Goal: Task Accomplishment & Management: Complete application form

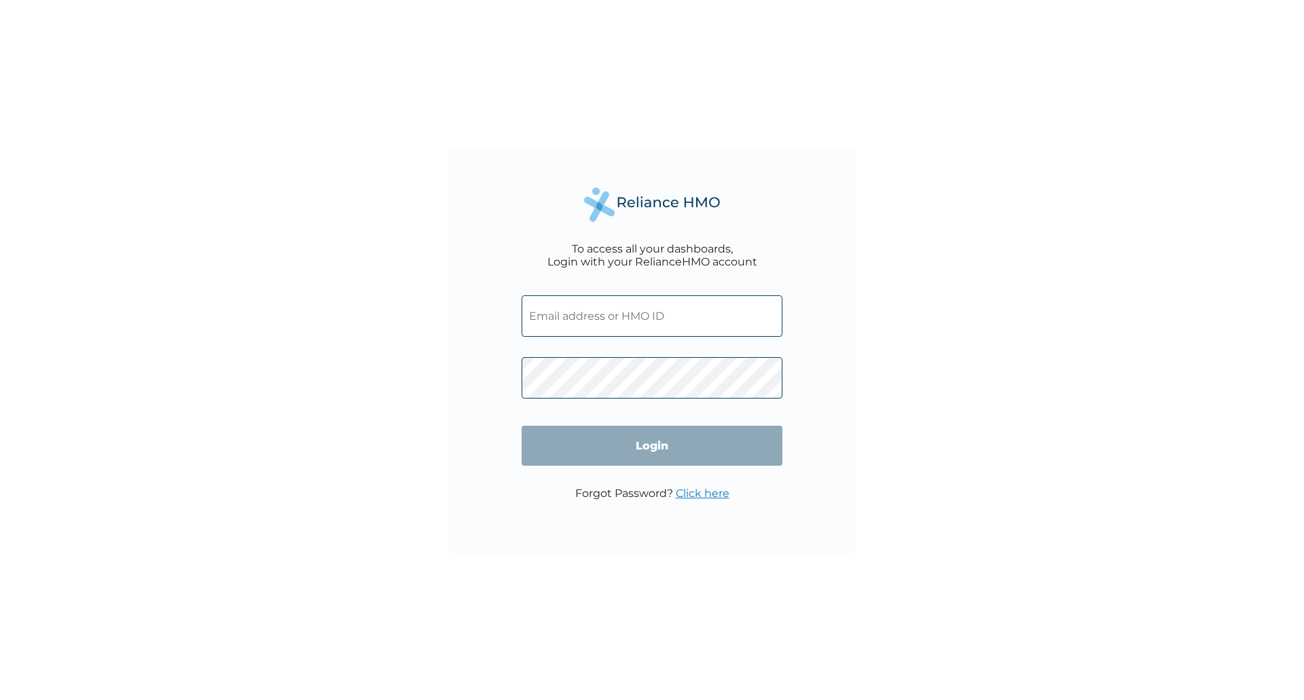
click at [679, 319] on input "text" at bounding box center [651, 315] width 261 height 41
click at [683, 317] on input "text" at bounding box center [651, 315] width 261 height 41
type input "isaac.aruya@nlng.com"
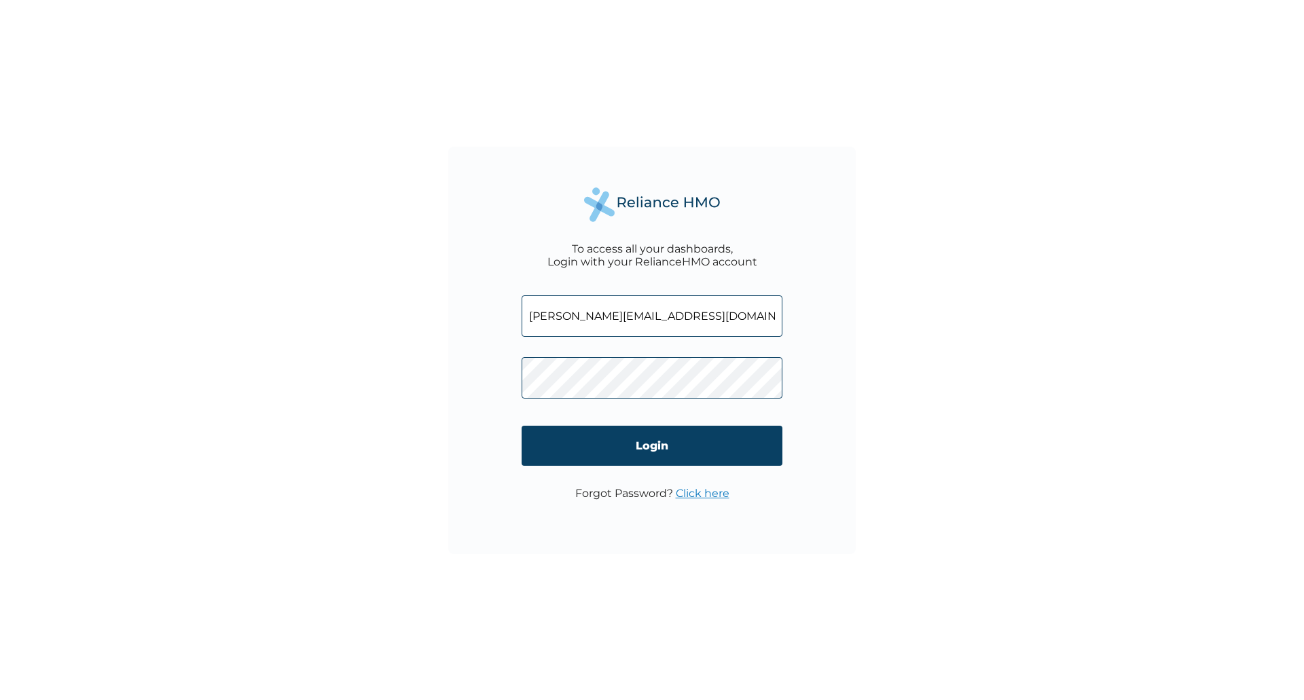
click at [703, 491] on link "Click here" at bounding box center [703, 493] width 54 height 13
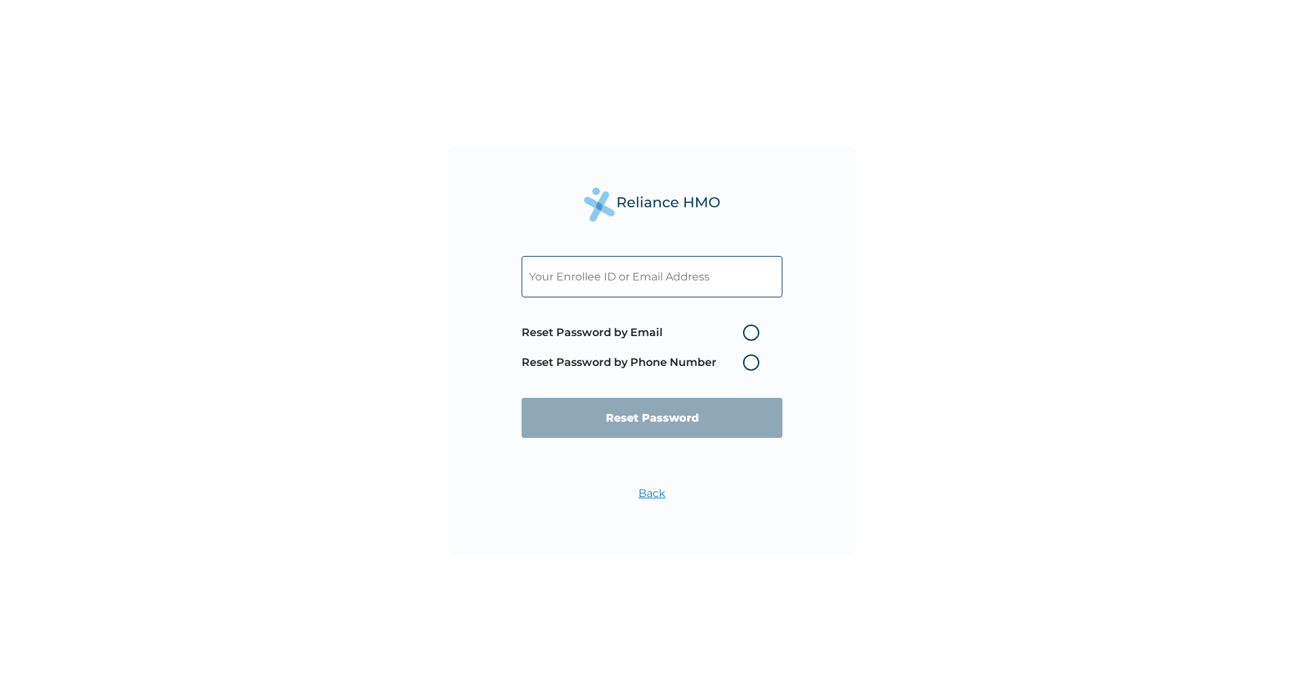
click at [749, 361] on label "Reset Password by Phone Number" at bounding box center [643, 362] width 244 height 16
click at [750, 330] on label "Reset Password by Email" at bounding box center [643, 333] width 244 height 16
click at [746, 330] on input "Reset Password by Email" at bounding box center [735, 333] width 22 height 22
radio input "true"
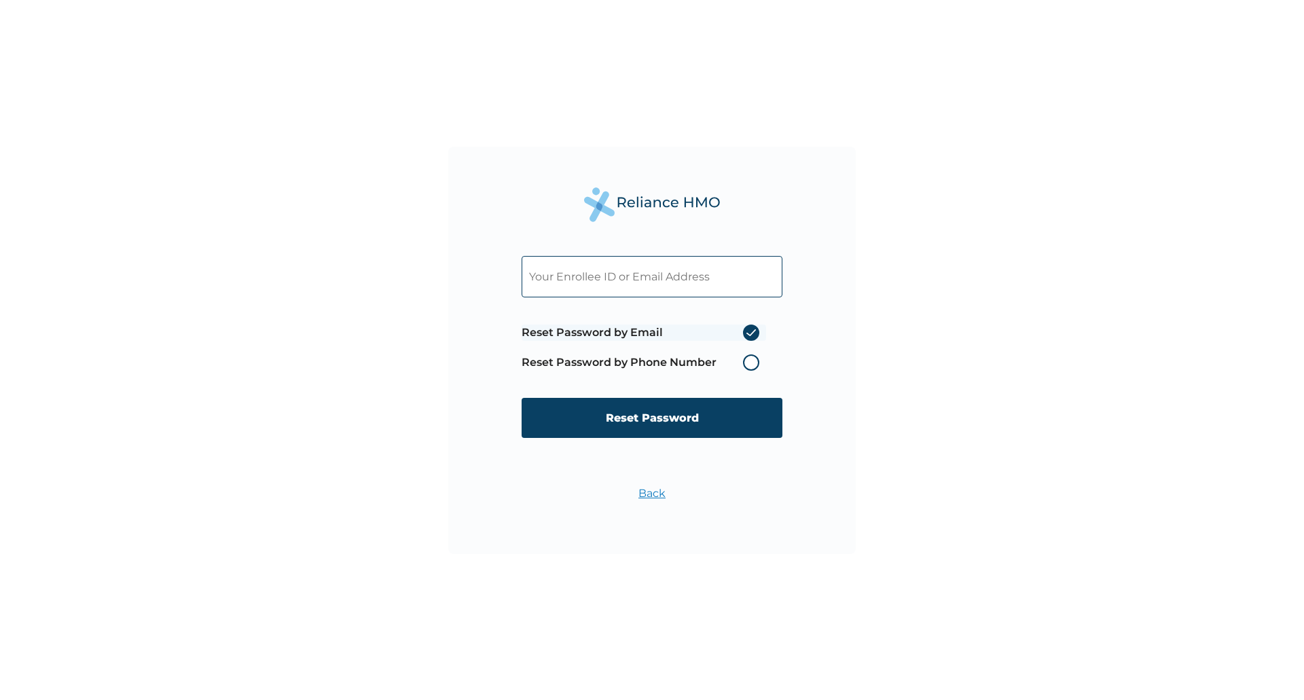
click at [750, 329] on label "Reset Password by Email" at bounding box center [643, 333] width 244 height 16
click at [746, 329] on input "Reset Password by Email" at bounding box center [735, 333] width 22 height 22
click at [753, 362] on label "Reset Password by Phone Number" at bounding box center [643, 362] width 244 height 16
click at [750, 363] on label "Reset Password by Phone Number" at bounding box center [643, 362] width 244 height 16
click at [750, 331] on label "Reset Password by Email" at bounding box center [643, 333] width 244 height 16
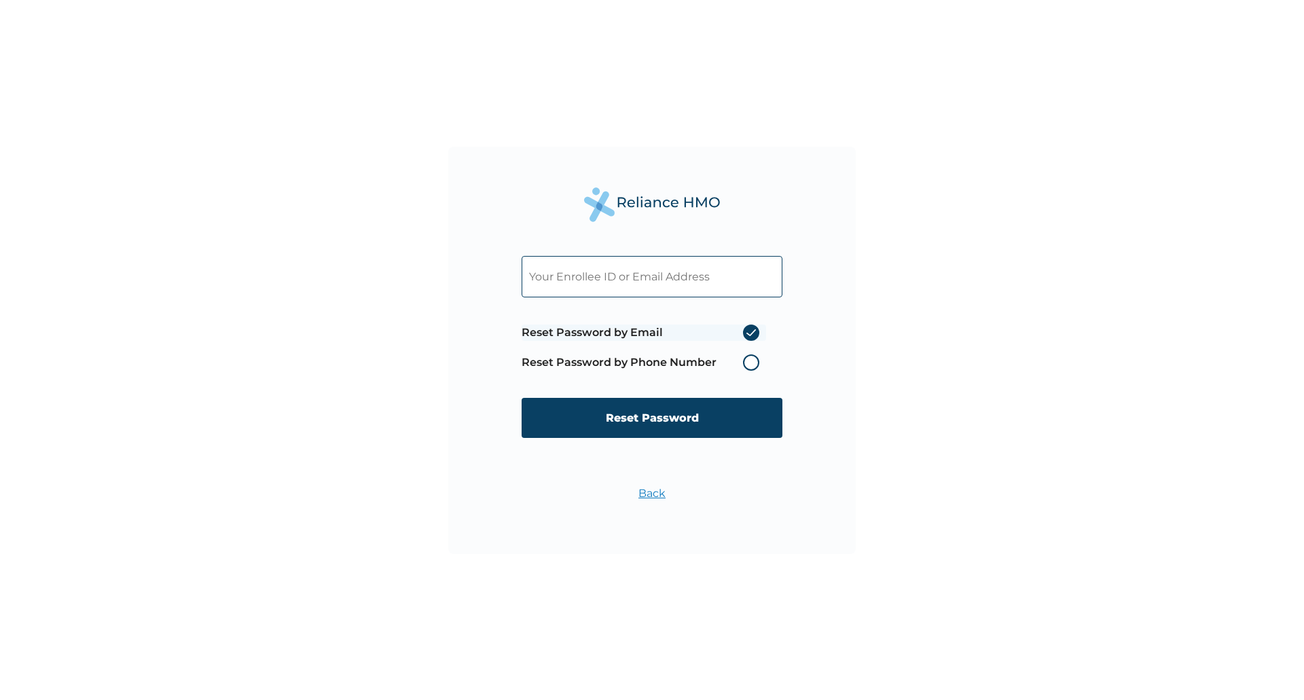
click at [746, 331] on input "Reset Password by Email" at bounding box center [735, 333] width 22 height 22
click at [750, 331] on label "Reset Password by Email" at bounding box center [643, 333] width 244 height 16
click at [746, 331] on input "Reset Password by Email" at bounding box center [735, 333] width 22 height 22
drag, startPoint x: 750, startPoint y: 331, endPoint x: 750, endPoint y: 325, distance: 6.8
click at [752, 327] on label "Reset Password by Email" at bounding box center [643, 333] width 244 height 16
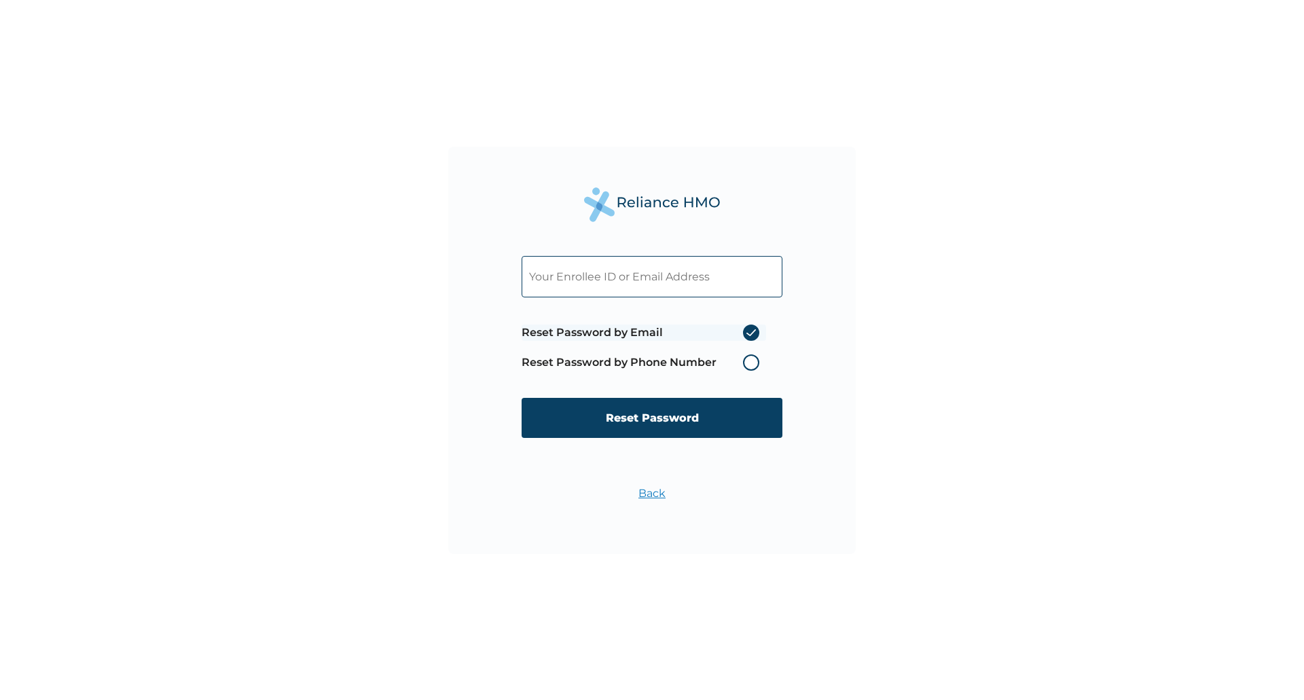
click at [746, 327] on input "Reset Password by Email" at bounding box center [735, 333] width 22 height 22
click at [644, 416] on input "Reset Password" at bounding box center [651, 418] width 261 height 40
click at [648, 281] on input "text" at bounding box center [651, 276] width 261 height 41
click at [648, 276] on input "text" at bounding box center [651, 276] width 261 height 41
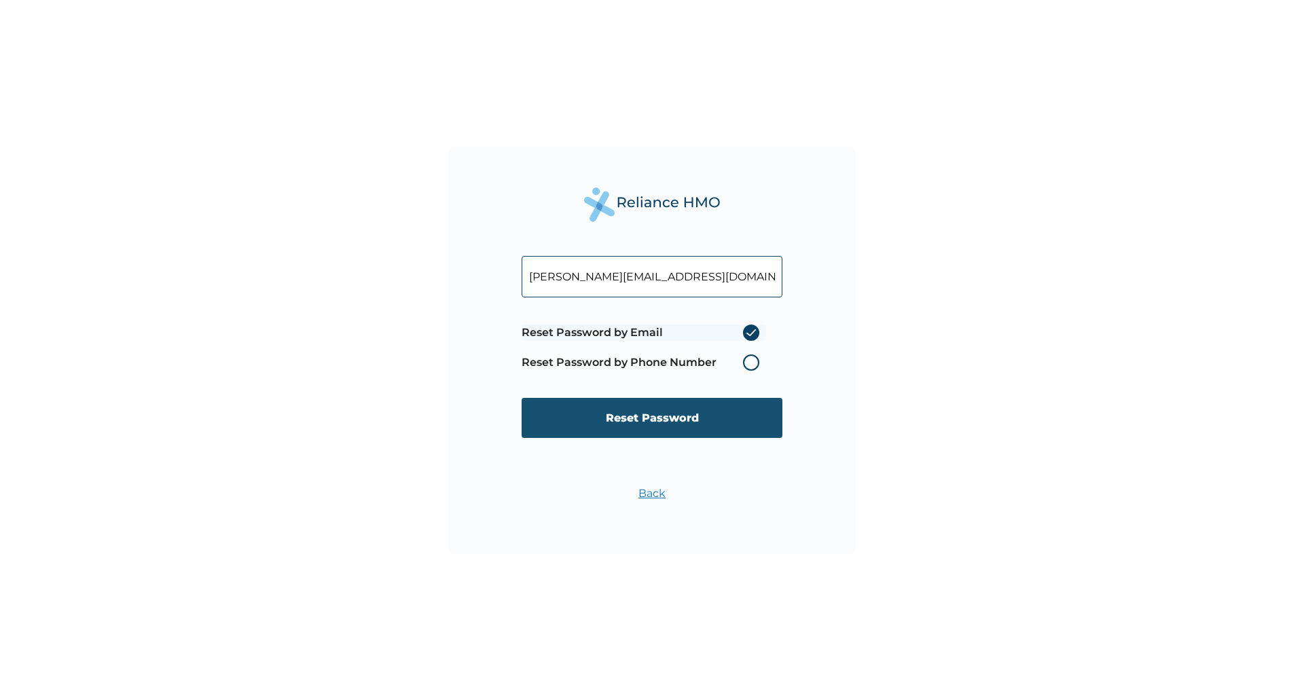
type input "isaac.aruya@nlng.com"
click at [685, 413] on input "Reset Password" at bounding box center [651, 418] width 261 height 40
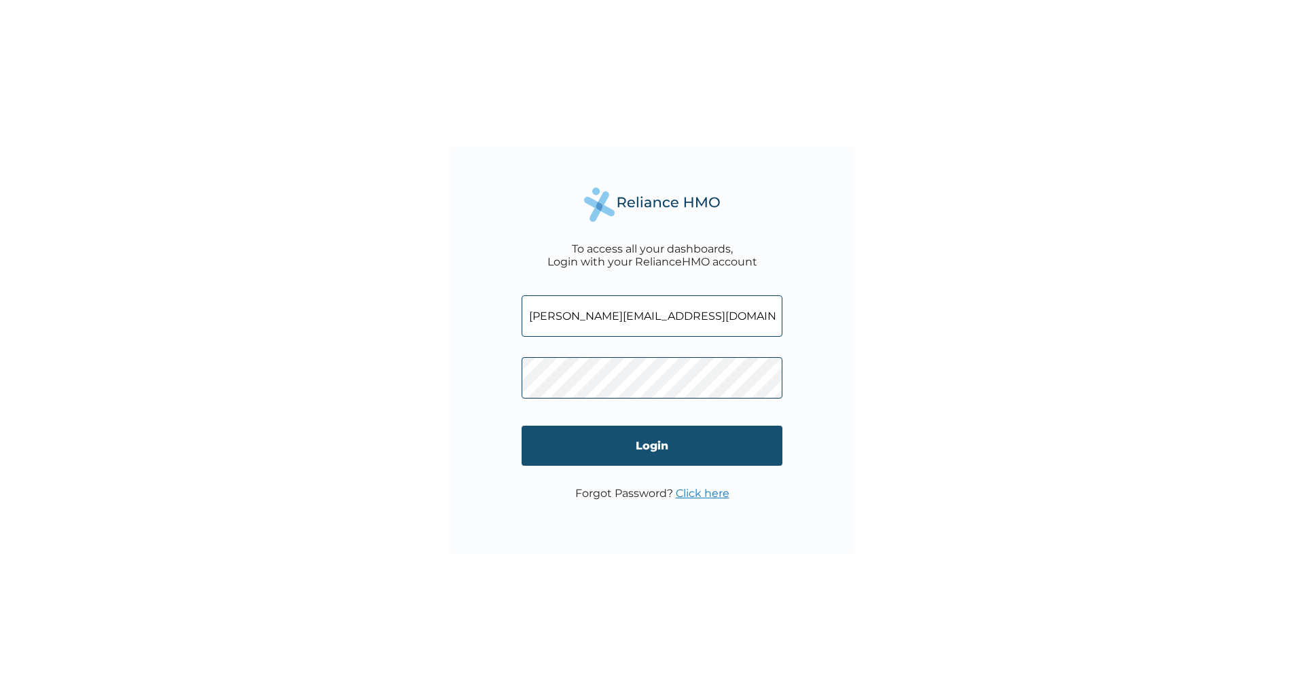
click at [636, 439] on input "Login" at bounding box center [651, 446] width 261 height 40
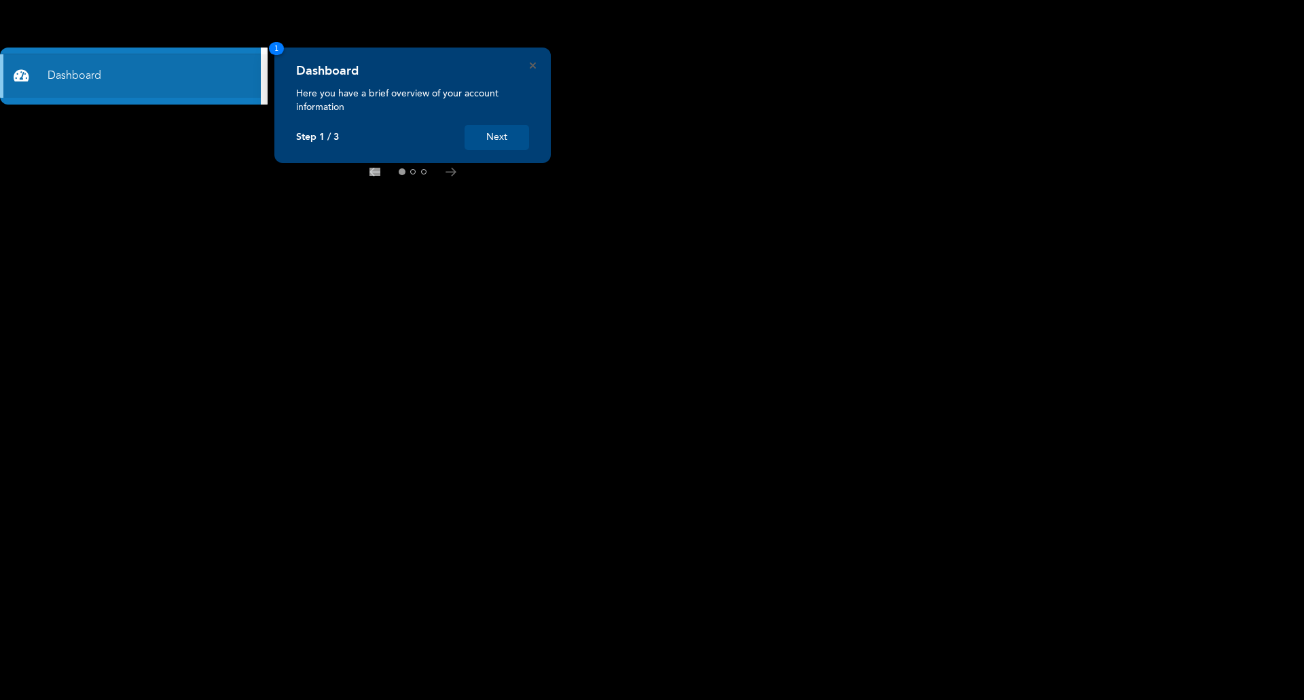
click at [504, 136] on button "Next" at bounding box center [496, 137] width 65 height 25
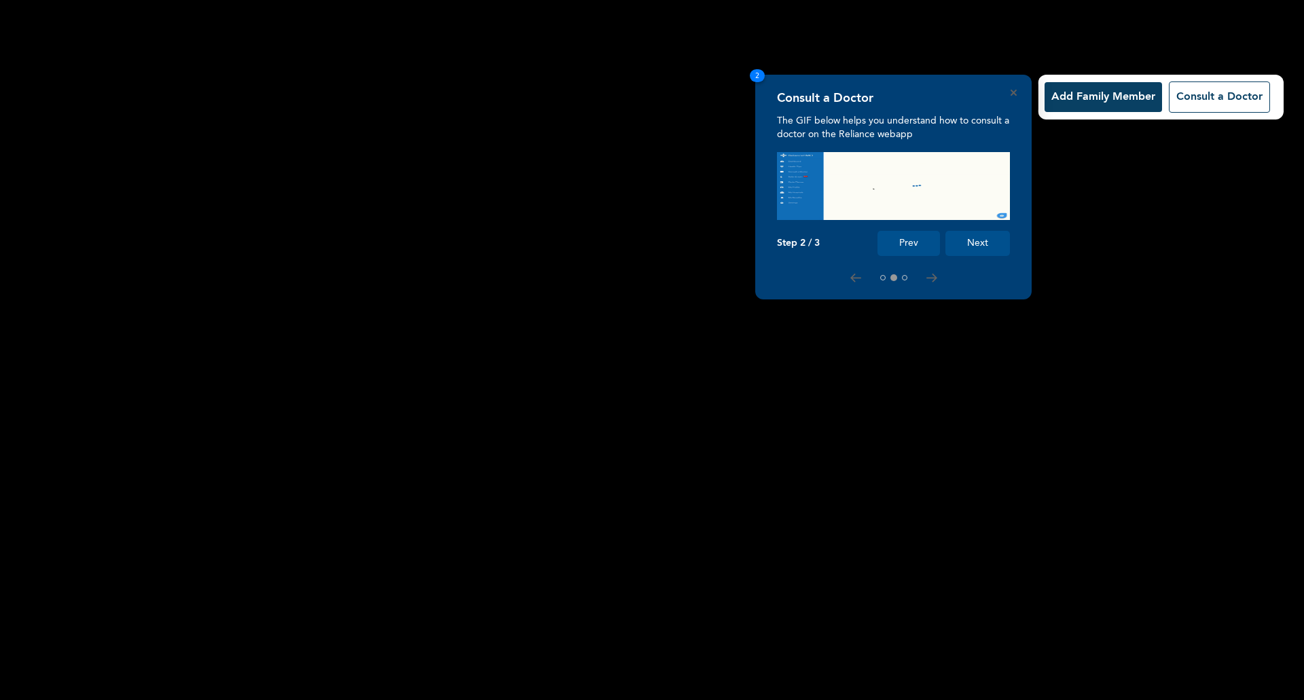
click at [1090, 95] on button "Add Family Member" at bounding box center [1102, 97] width 117 height 30
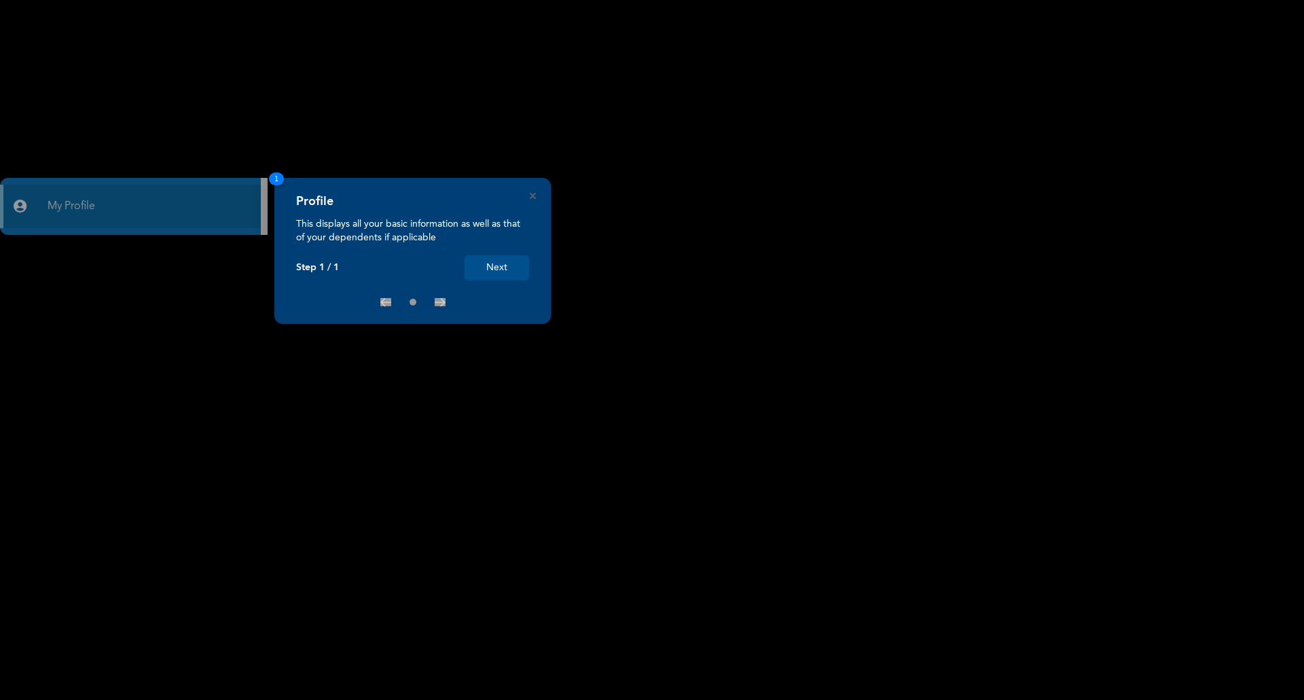
click at [500, 260] on button "Next" at bounding box center [496, 267] width 65 height 25
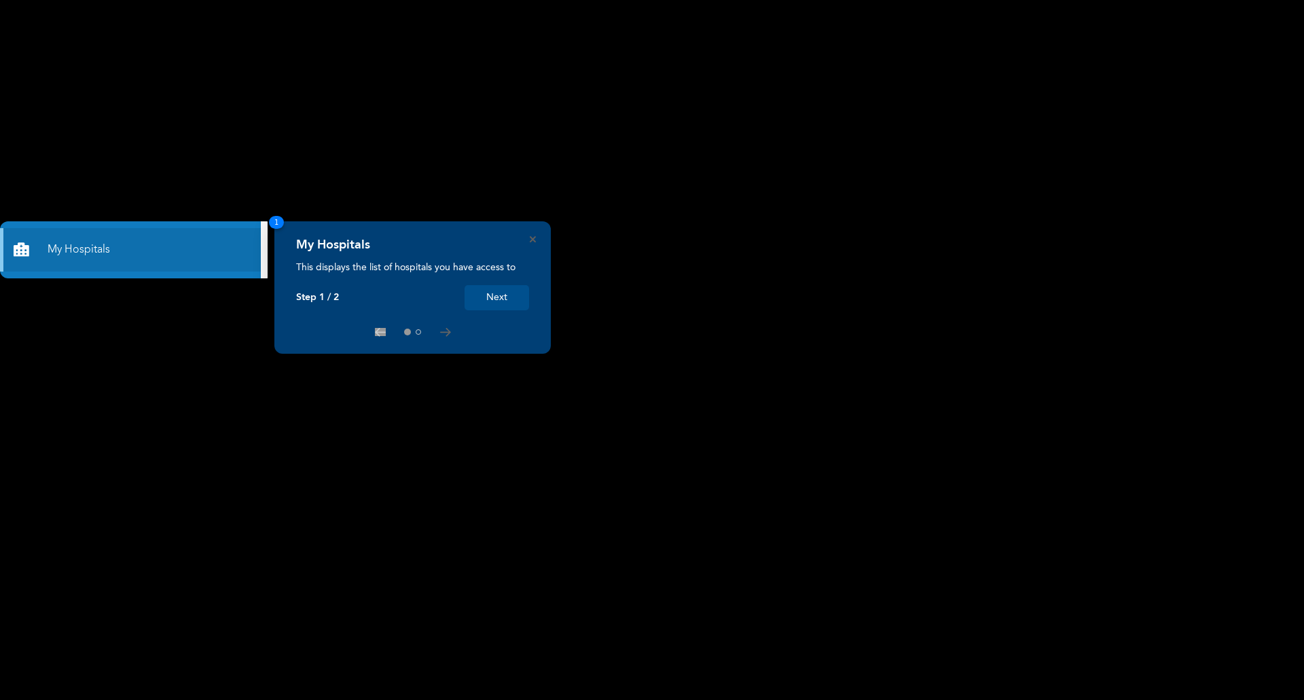
click at [507, 295] on button "Next" at bounding box center [496, 297] width 65 height 25
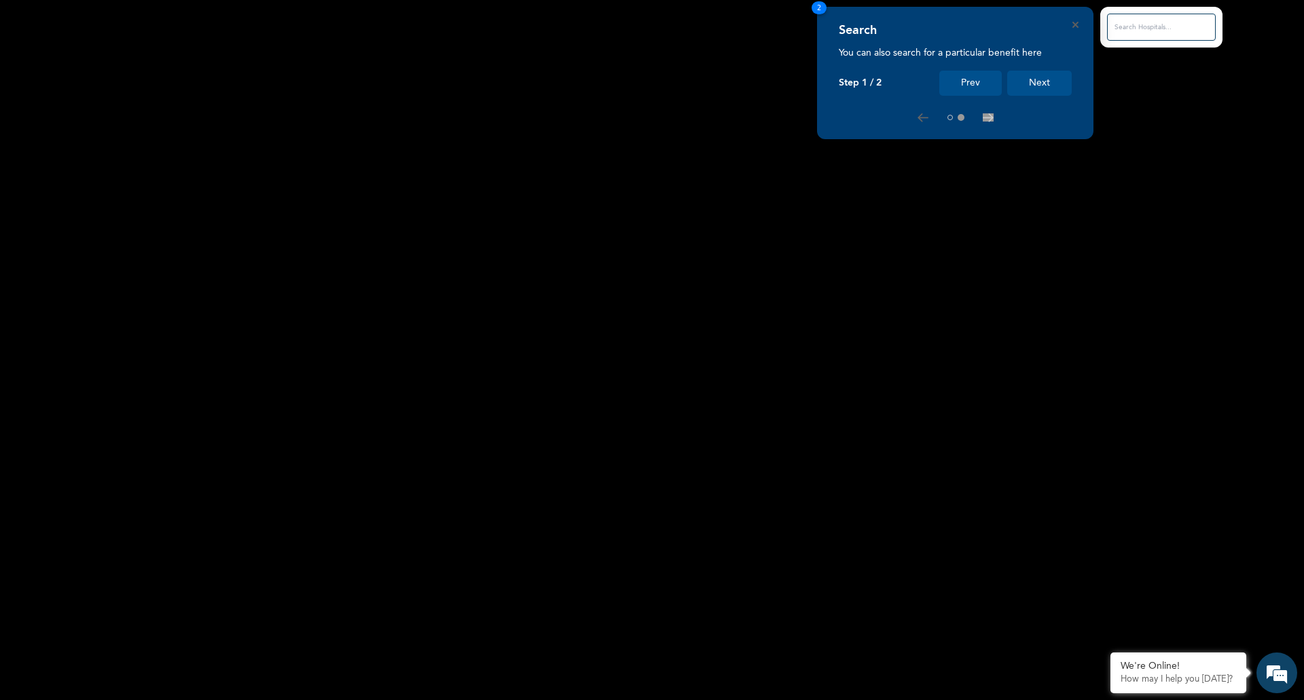
click at [1148, 29] on input "text" at bounding box center [1161, 27] width 109 height 27
click at [1152, 27] on input "text" at bounding box center [1161, 27] width 109 height 27
click at [1168, 26] on input "text" at bounding box center [1161, 27] width 109 height 27
click at [1045, 77] on button "Next" at bounding box center [1039, 83] width 65 height 25
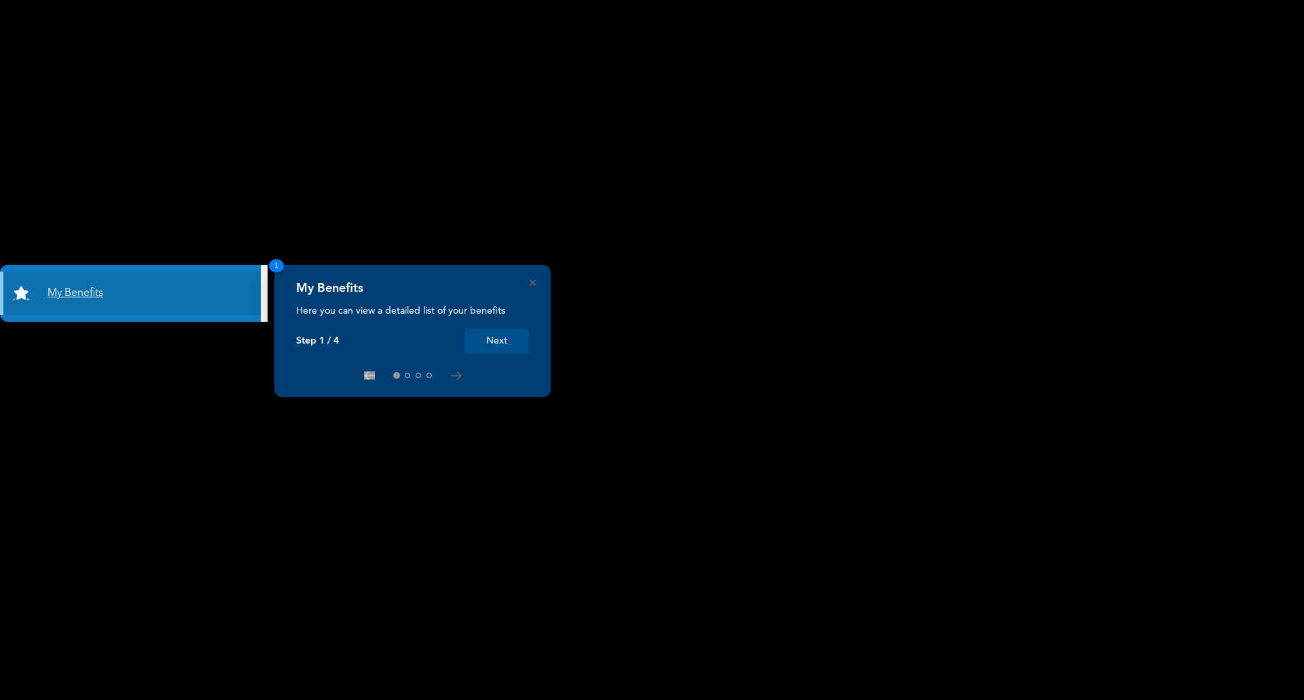
click at [84, 289] on link "My Benefits" at bounding box center [130, 293] width 261 height 43
click at [503, 340] on button "Next" at bounding box center [496, 341] width 65 height 25
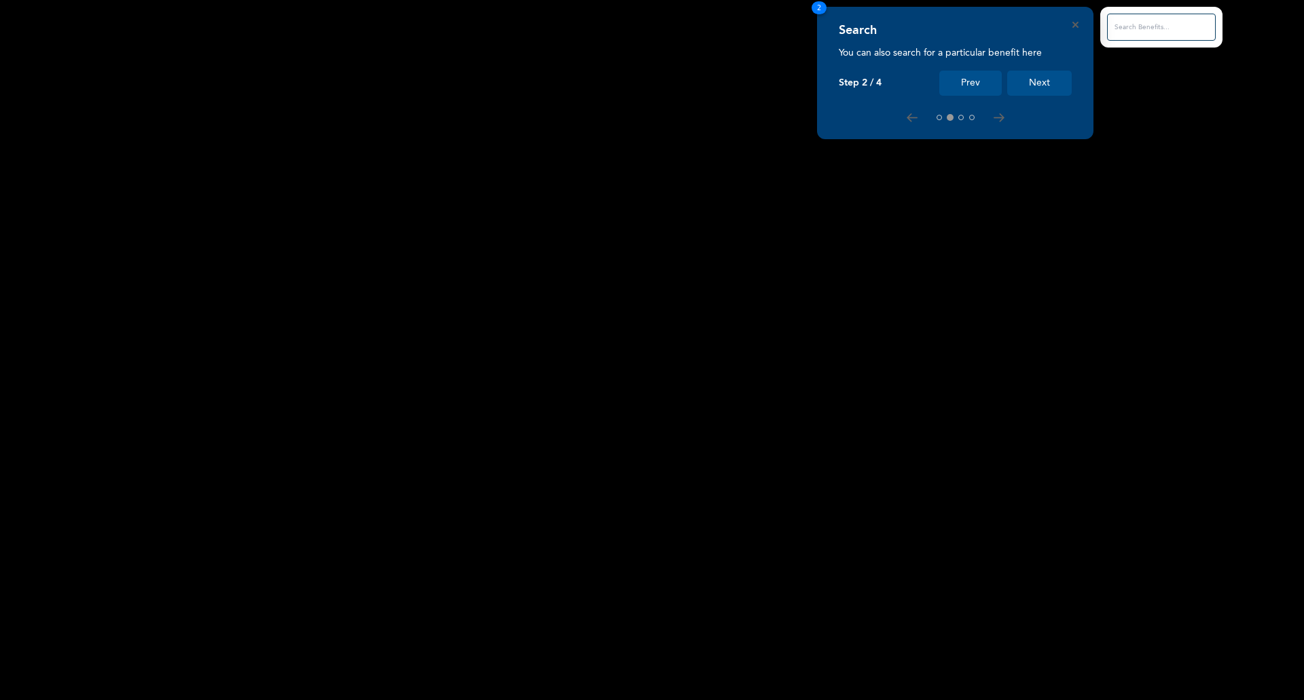
click at [1048, 78] on button "Next" at bounding box center [1039, 83] width 65 height 25
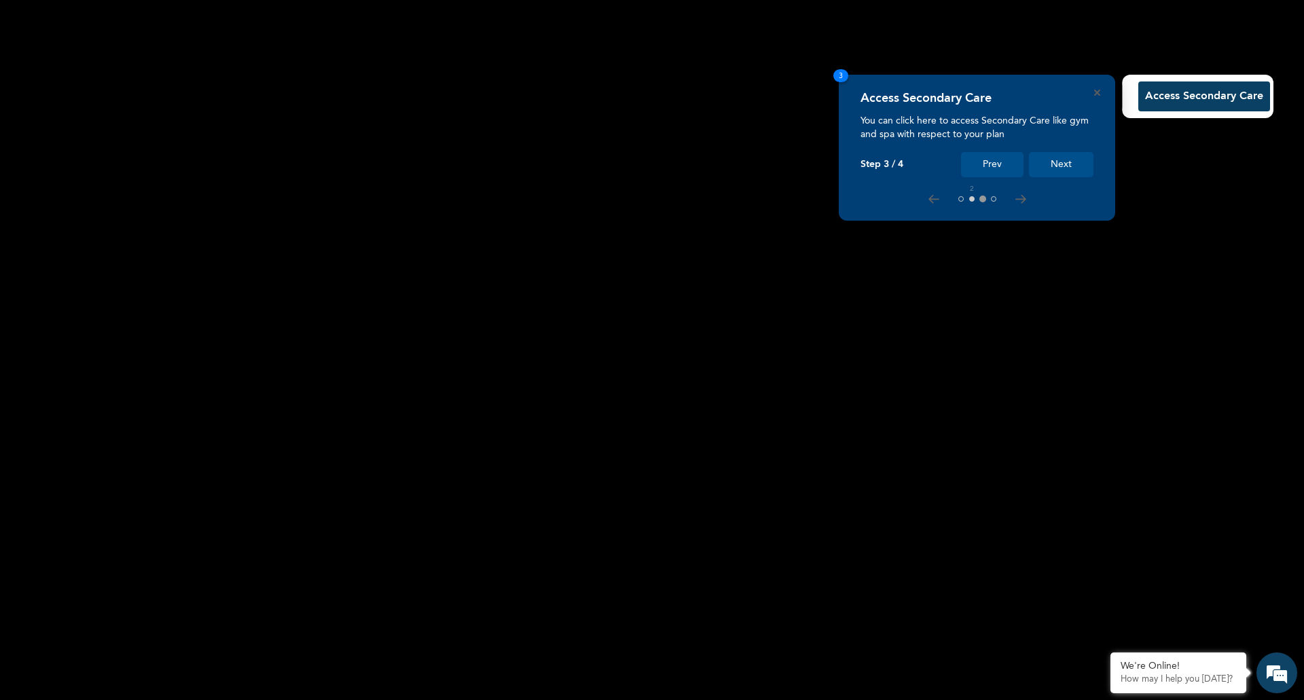
click at [971, 195] on nav at bounding box center [976, 199] width 43 height 11
click at [1067, 161] on button "Next" at bounding box center [1061, 164] width 65 height 25
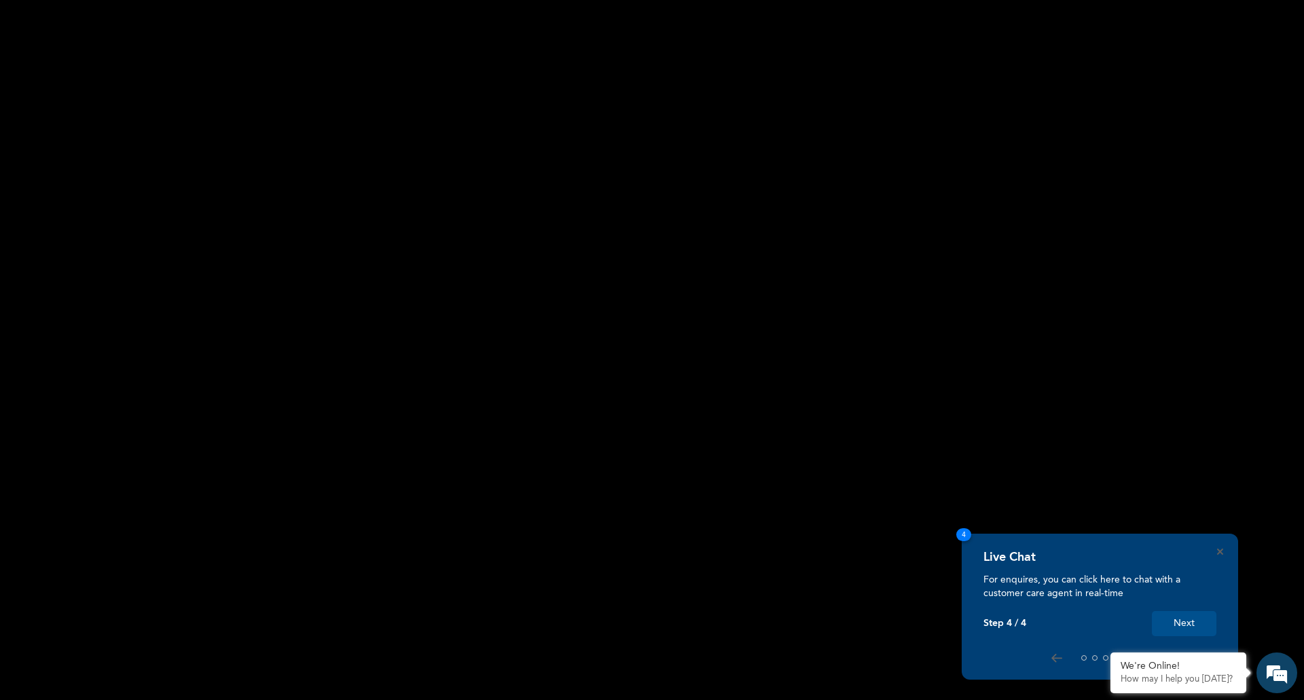
click at [439, 259] on rect at bounding box center [652, 350] width 1304 height 700
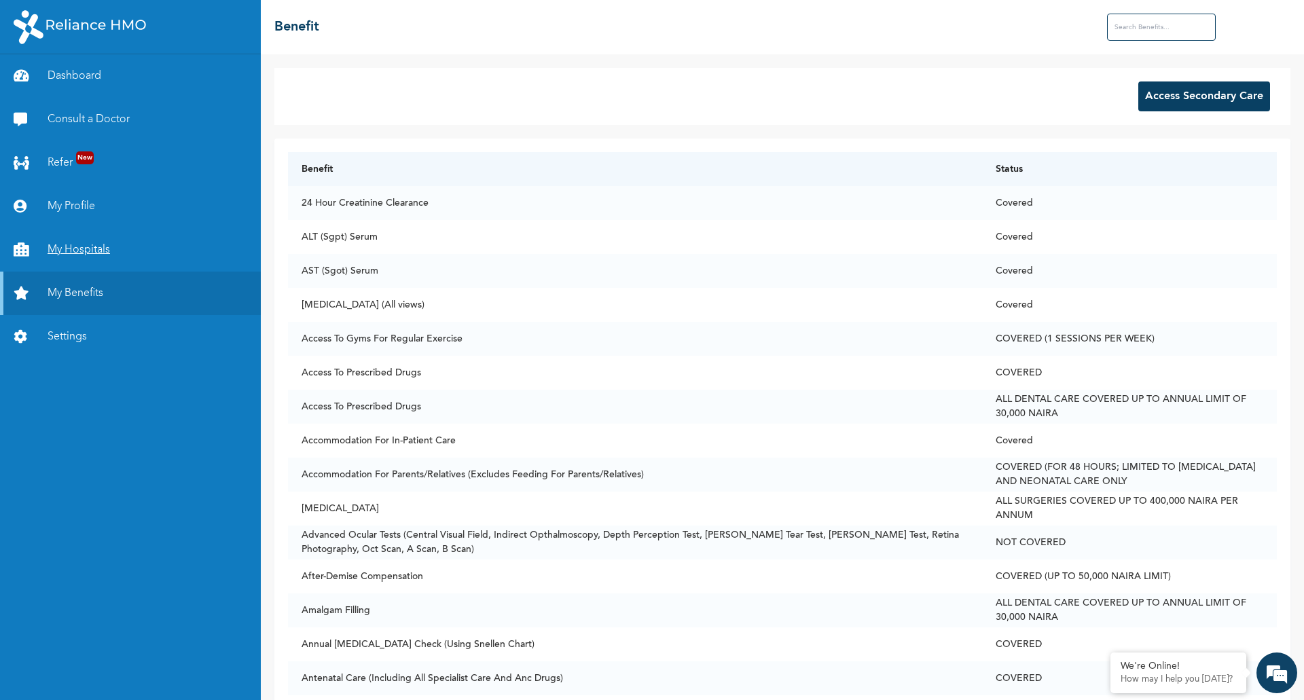
click at [84, 248] on link "My Hospitals" at bounding box center [130, 249] width 261 height 43
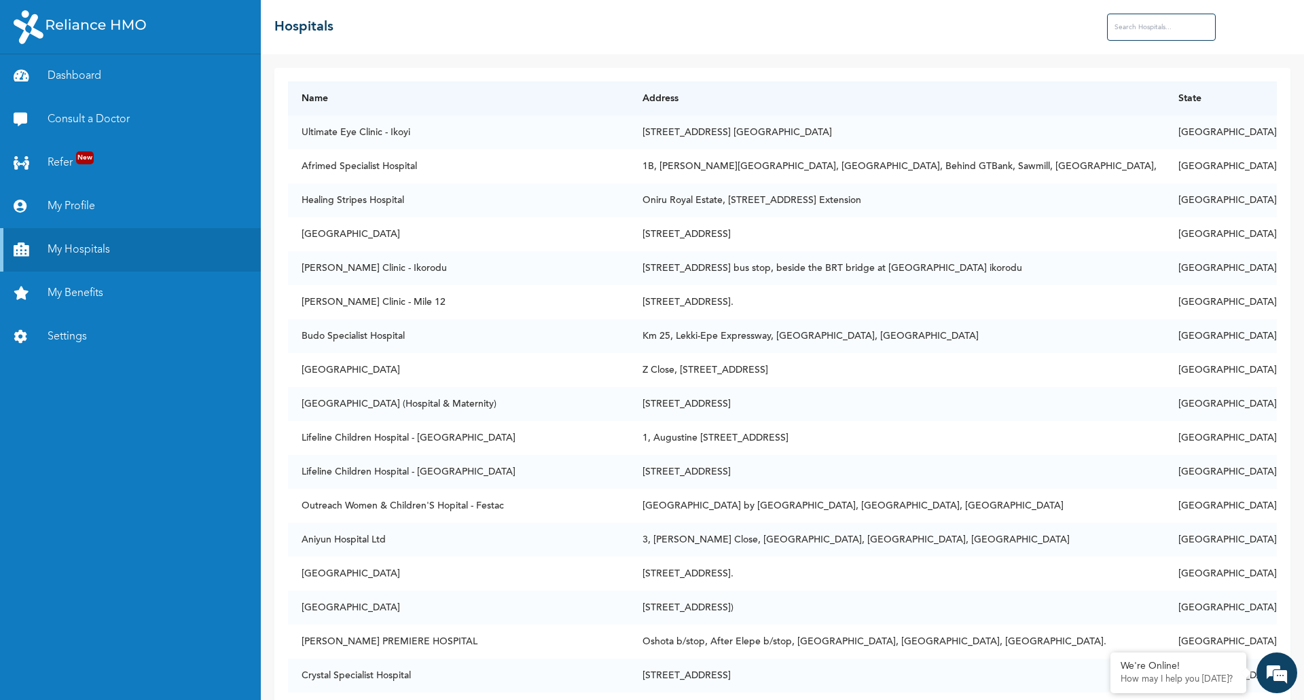
click at [1181, 26] on input "text" at bounding box center [1161, 27] width 109 height 27
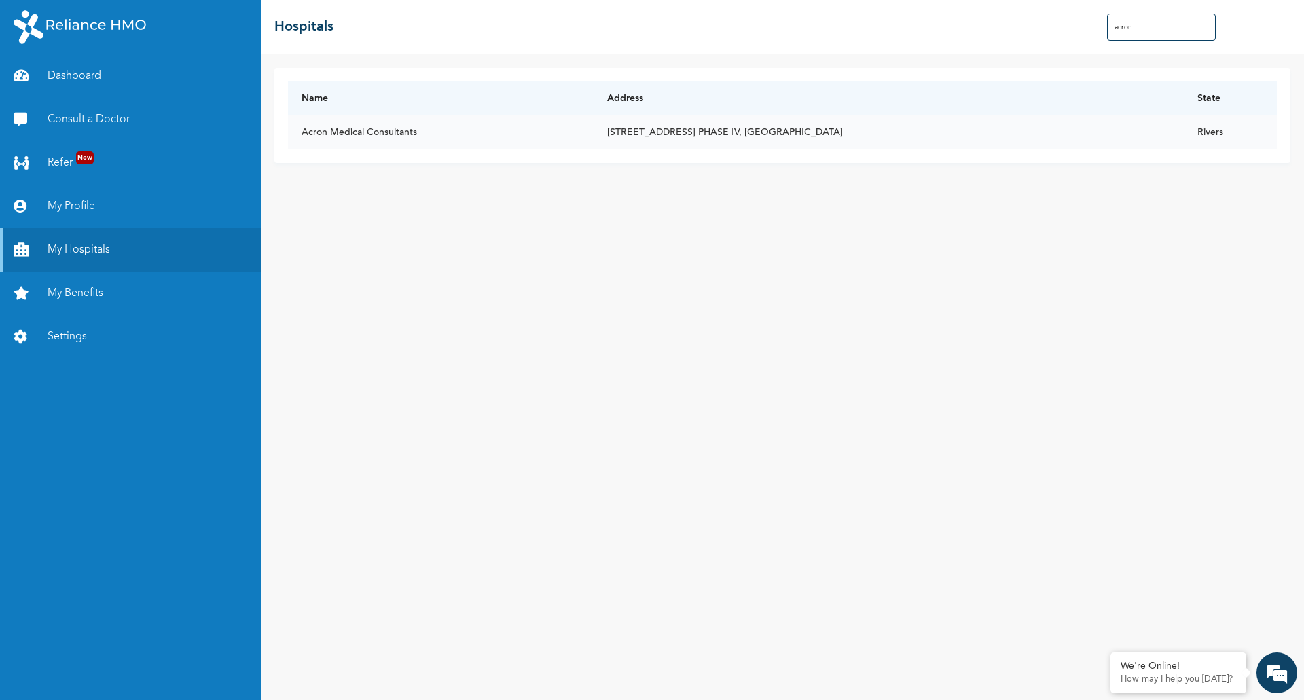
type input "acron"
click at [777, 131] on td "[STREET_ADDRESS] PHASE IV, [GEOGRAPHIC_DATA]" at bounding box center [888, 132] width 590 height 34
click at [77, 201] on link "My Profile" at bounding box center [130, 206] width 261 height 43
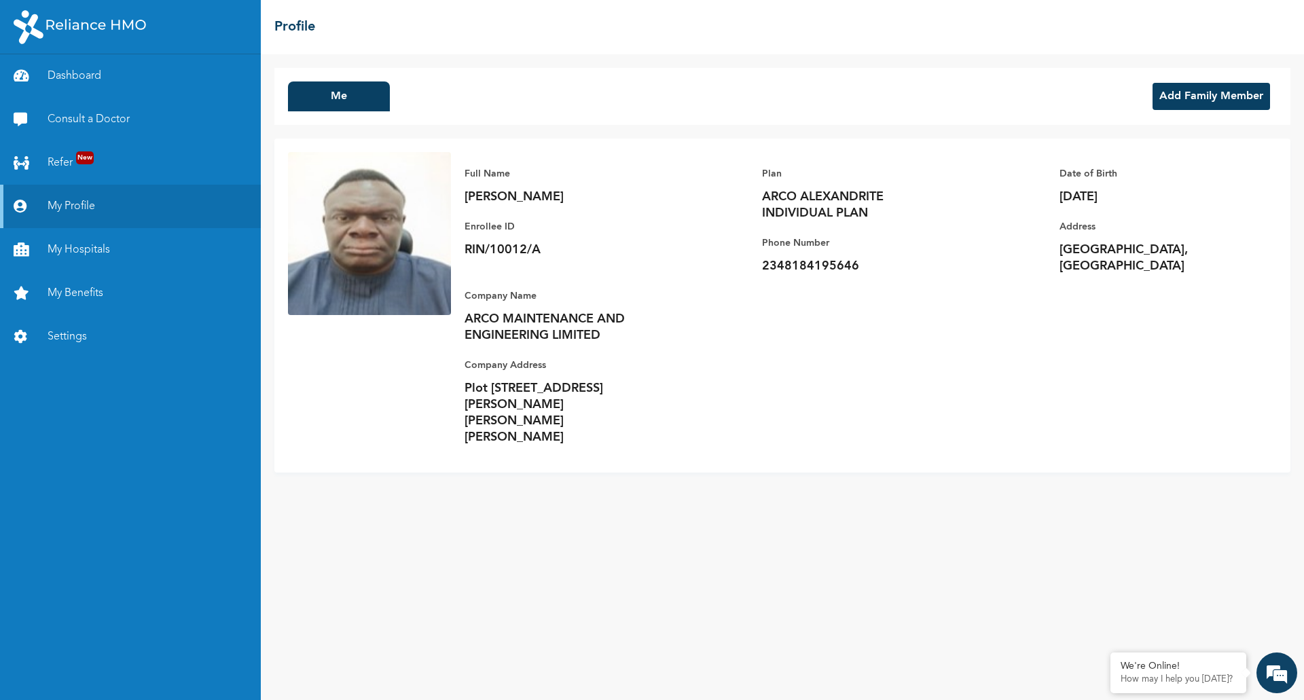
click at [1205, 92] on button "Add Family Member" at bounding box center [1210, 96] width 117 height 27
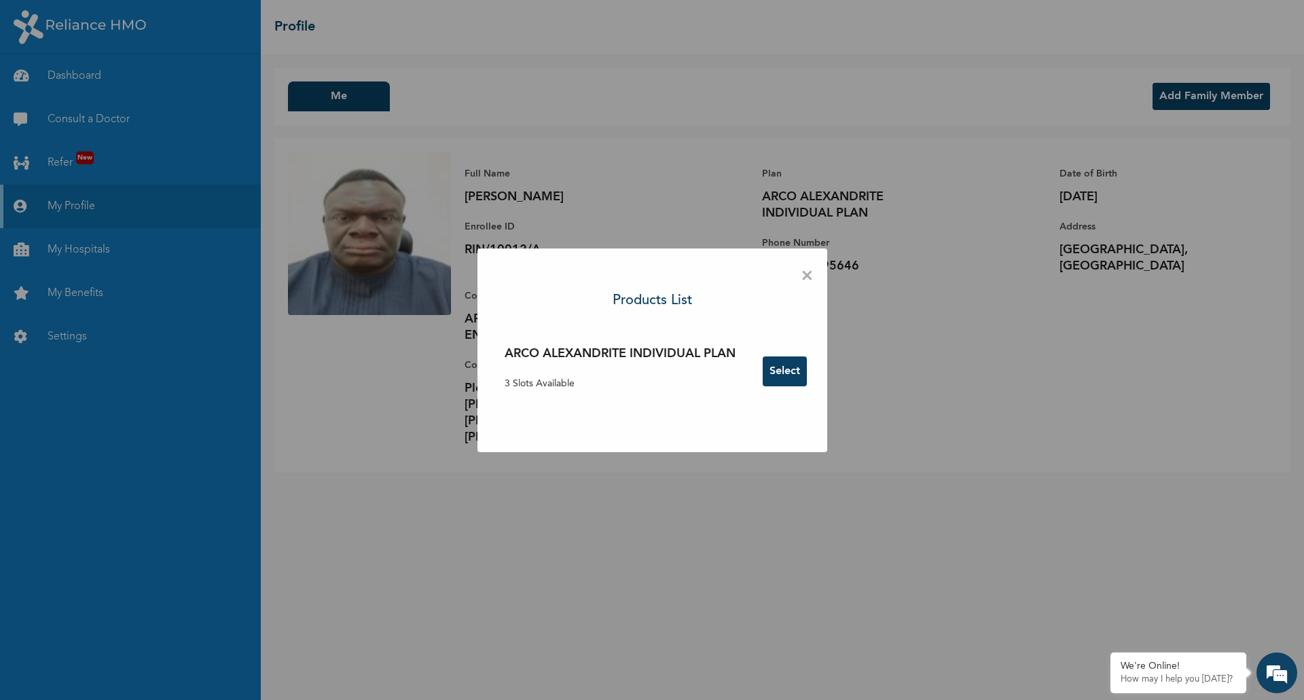
click at [997, 392] on div "× Products List ARCO ALEXANDRITE INDIVIDUAL PLAN 3 Slots Available Select" at bounding box center [652, 350] width 1304 height 700
click at [787, 370] on button "Select" at bounding box center [785, 371] width 44 height 30
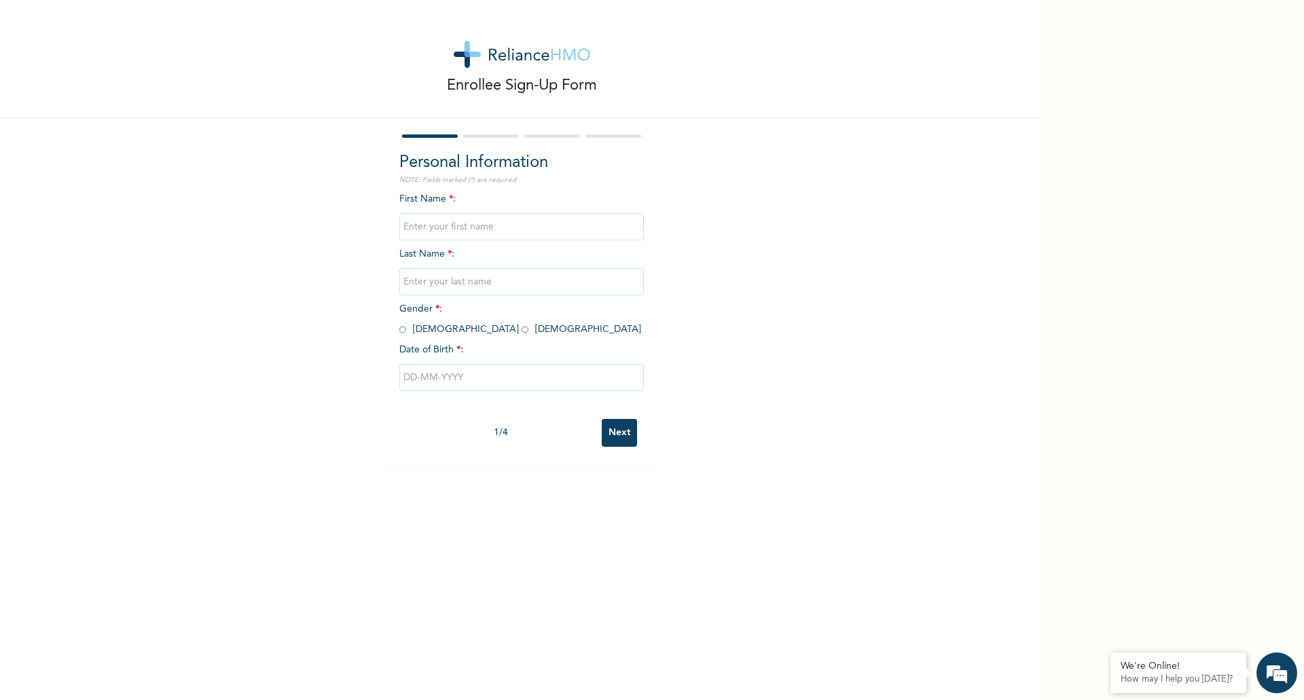
click at [522, 235] on input "text" at bounding box center [521, 226] width 244 height 27
type input "Raymond Eromonse"
click at [530, 281] on input "text" at bounding box center [521, 281] width 244 height 27
type input "Aruya"
click at [399, 329] on input "radio" at bounding box center [402, 329] width 7 height 13
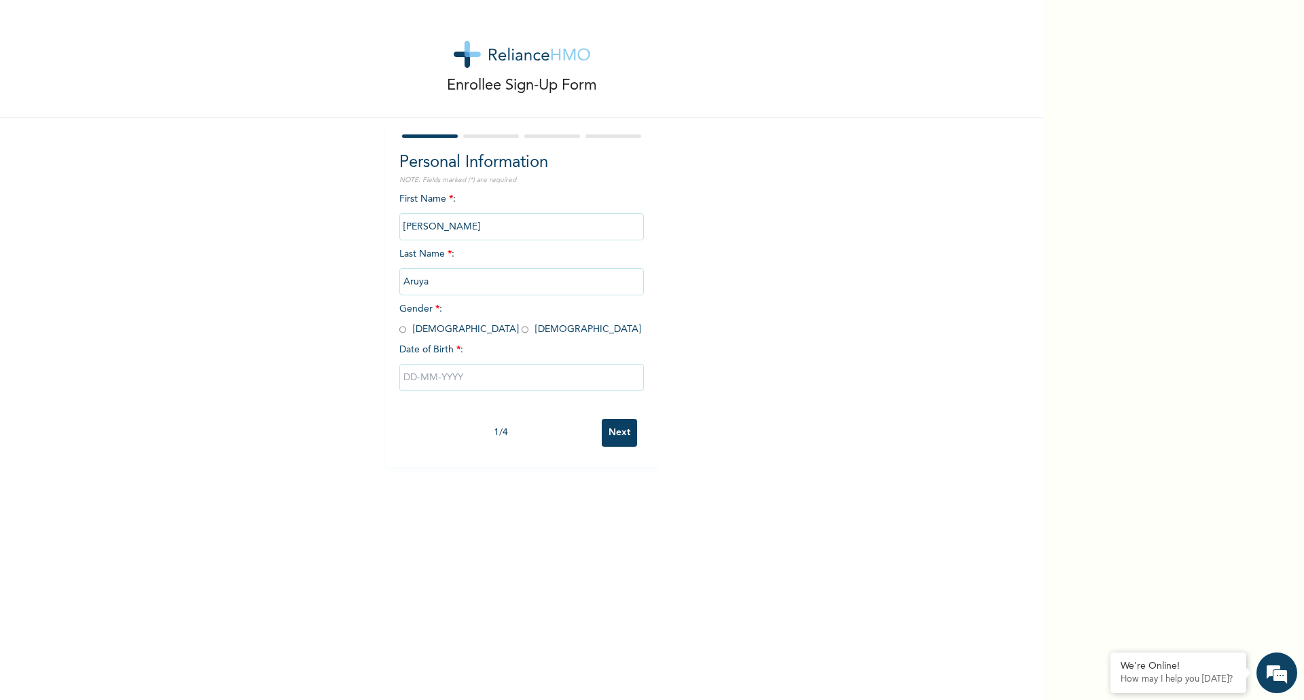
radio input "true"
click at [477, 378] on input "text" at bounding box center [521, 377] width 244 height 27
click at [411, 433] on button "button" at bounding box center [415, 431] width 16 height 16
select select "5"
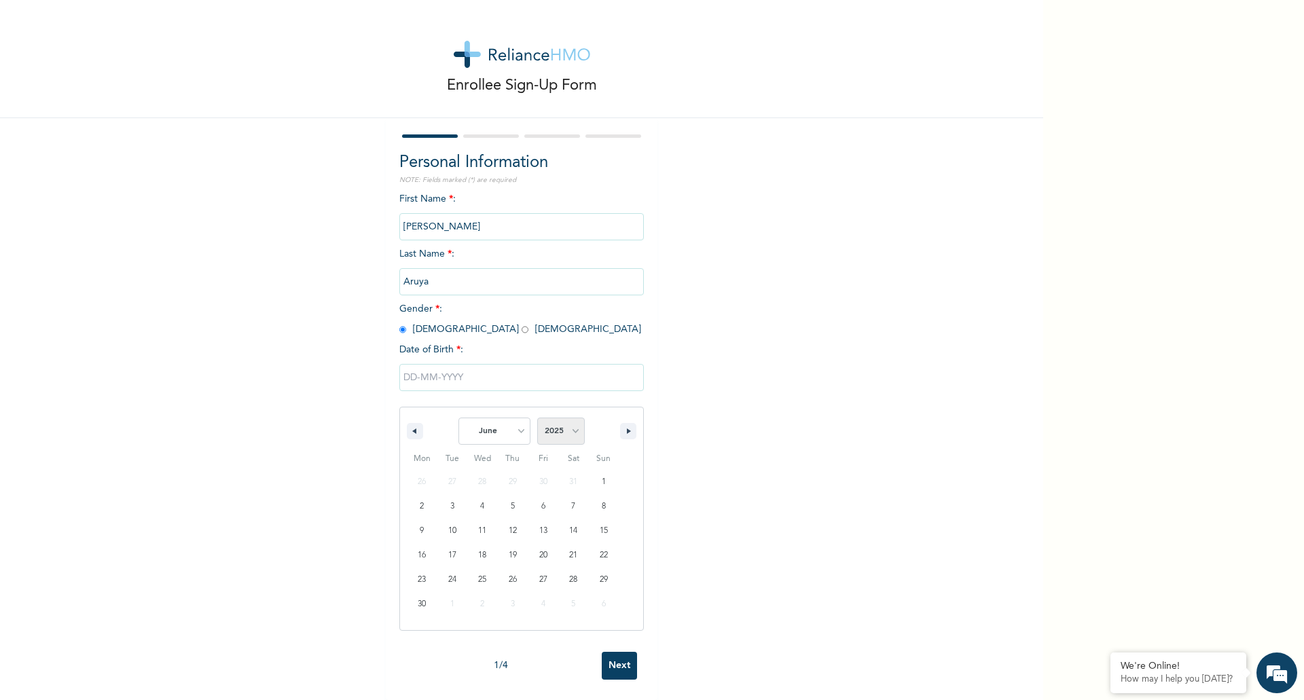
click at [568, 435] on select "2025 2024 2023 2022 2021 2020 2019 2018 2017 2016 2015 2014 2013 2012 2011 2010…" at bounding box center [561, 431] width 48 height 27
select select "2004"
click at [537, 418] on select "2025 2024 2023 2022 2021 2020 2019 2018 2017 2016 2015 2014 2013 2012 2011 2010…" at bounding box center [561, 431] width 48 height 27
click at [515, 433] on select "January February March April May June July August September October November De…" at bounding box center [494, 431] width 72 height 27
select select "3"
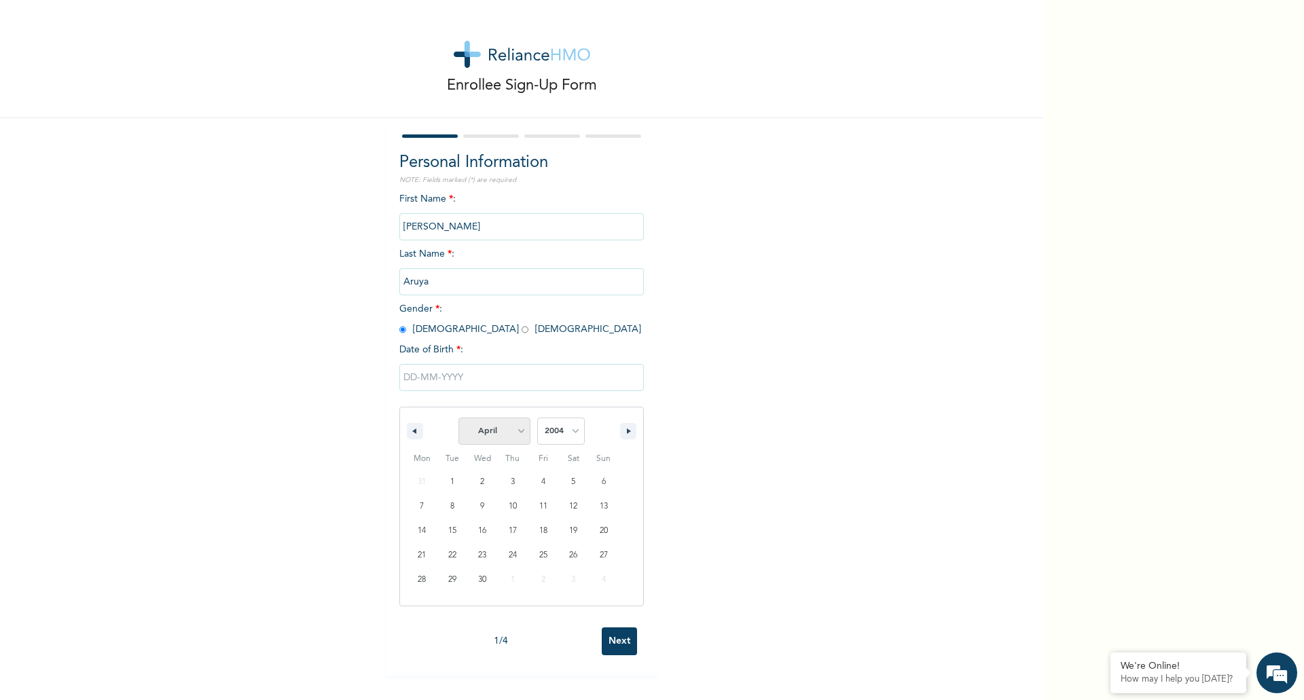
click at [458, 418] on select "January February March April May June July August September October November De…" at bounding box center [494, 431] width 72 height 27
type input "04/03/2004"
click at [612, 430] on input "Next" at bounding box center [619, 433] width 35 height 28
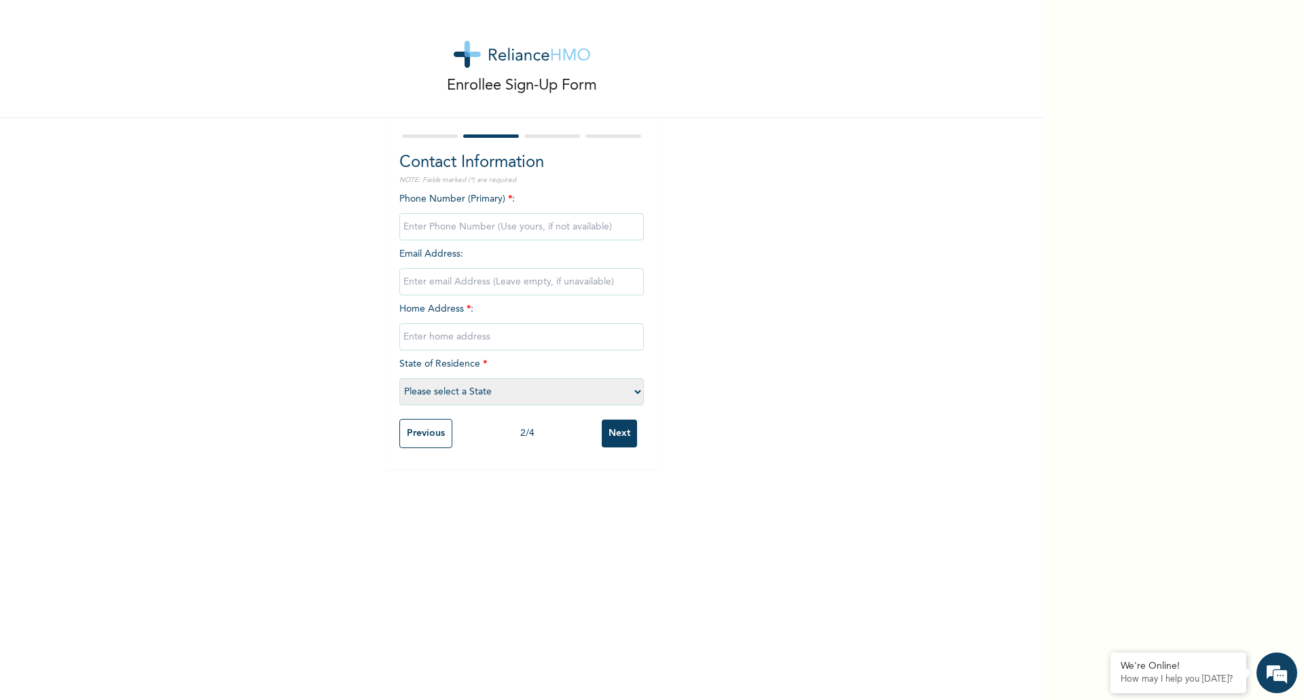
click at [616, 225] on input "phone" at bounding box center [521, 226] width 244 height 27
type input "07069472462"
click at [524, 337] on input "text" at bounding box center [521, 336] width 244 height 27
type input "24 Treasure Avenue Eneka Port Harcourt"
click at [634, 388] on select "Please select a State Abia Abuja (FCT) Adamawa Akwa Ibom Anambra Bauchi Bayelsa…" at bounding box center [521, 391] width 244 height 27
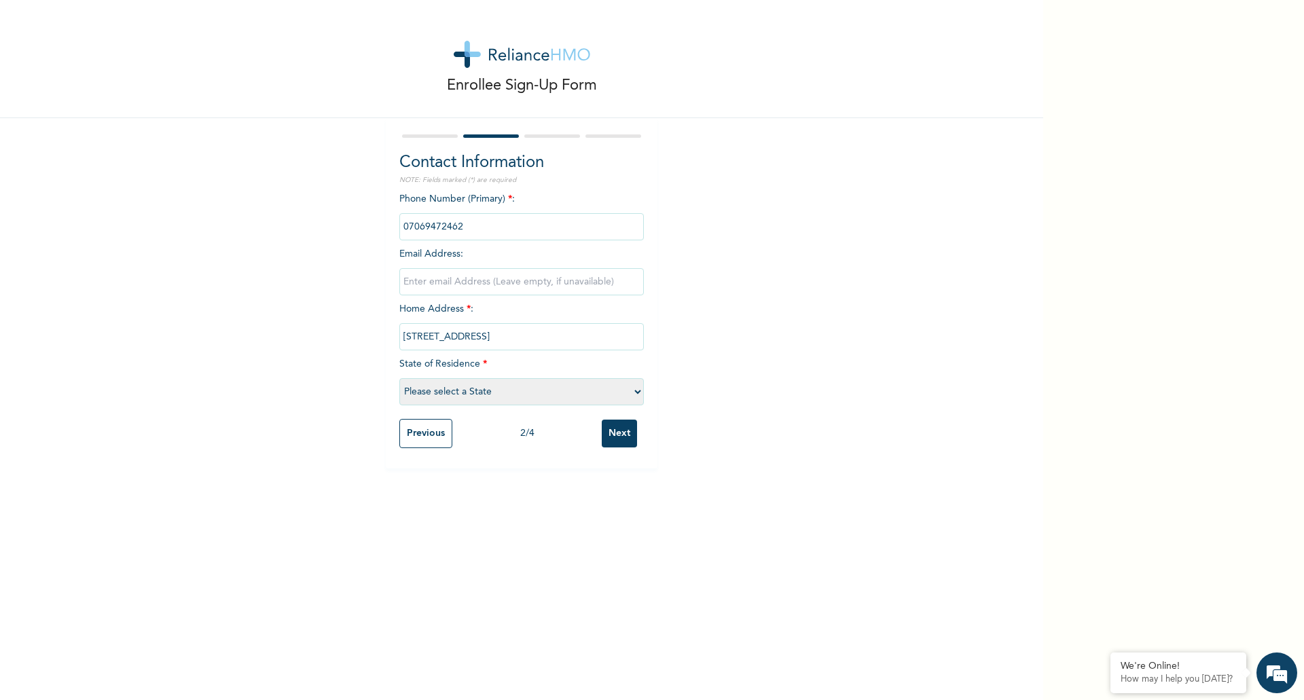
select select "33"
click at [399, 378] on select "Please select a State Abia Abuja (FCT) Adamawa Akwa Ibom Anambra Bauchi Bayelsa…" at bounding box center [521, 391] width 244 height 27
click at [613, 429] on input "Next" at bounding box center [619, 434] width 35 height 28
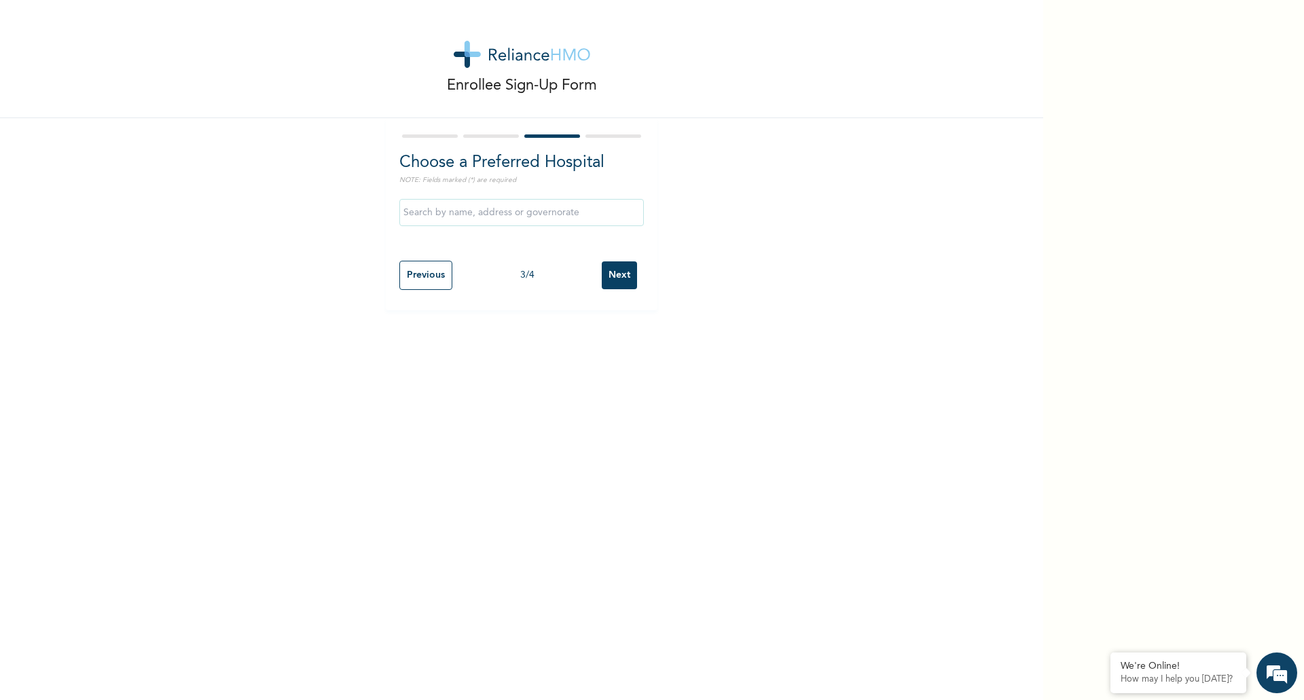
click at [589, 213] on input "text" at bounding box center [521, 212] width 244 height 27
type input "Acron Medical Consultants"
click at [616, 274] on input "Next" at bounding box center [619, 275] width 35 height 28
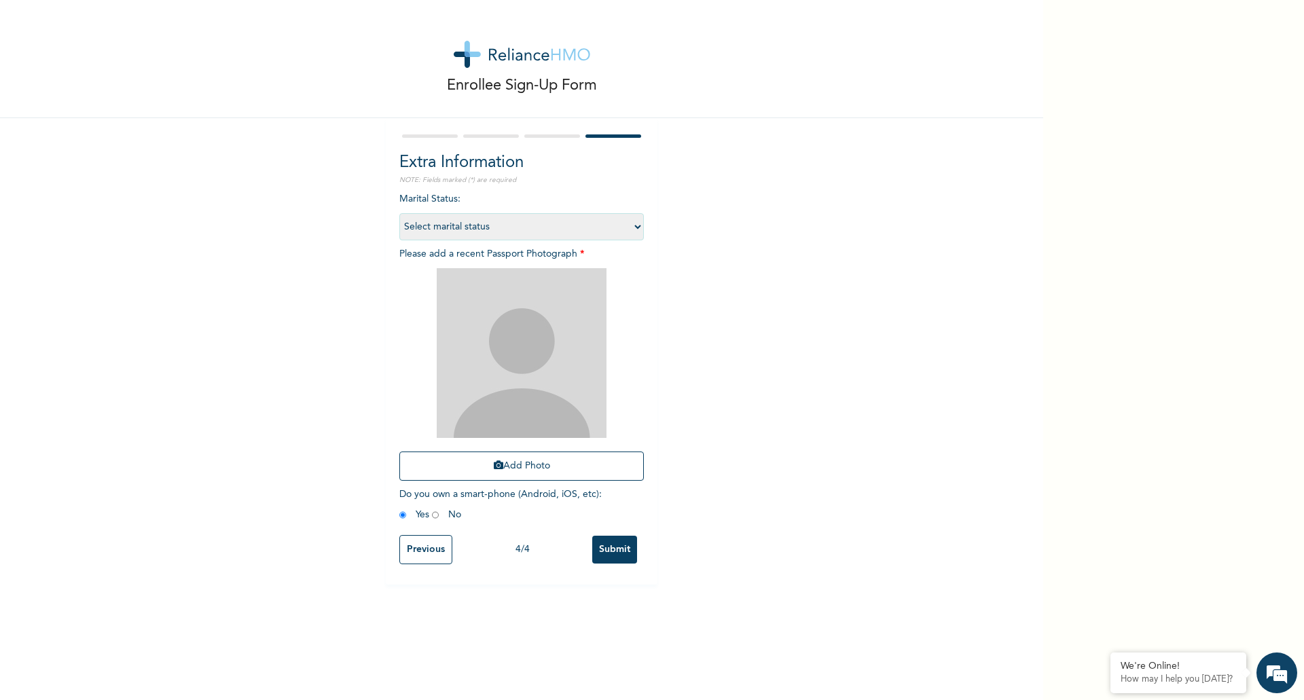
click at [635, 224] on select "Select marital status Single Married Divorced Widow/Widower" at bounding box center [521, 226] width 244 height 27
select select "1"
click at [399, 213] on select "Select marital status Single Married Divorced Widow/Widower" at bounding box center [521, 226] width 244 height 27
click at [565, 333] on img at bounding box center [522, 353] width 170 height 170
click at [511, 352] on img at bounding box center [522, 353] width 170 height 170
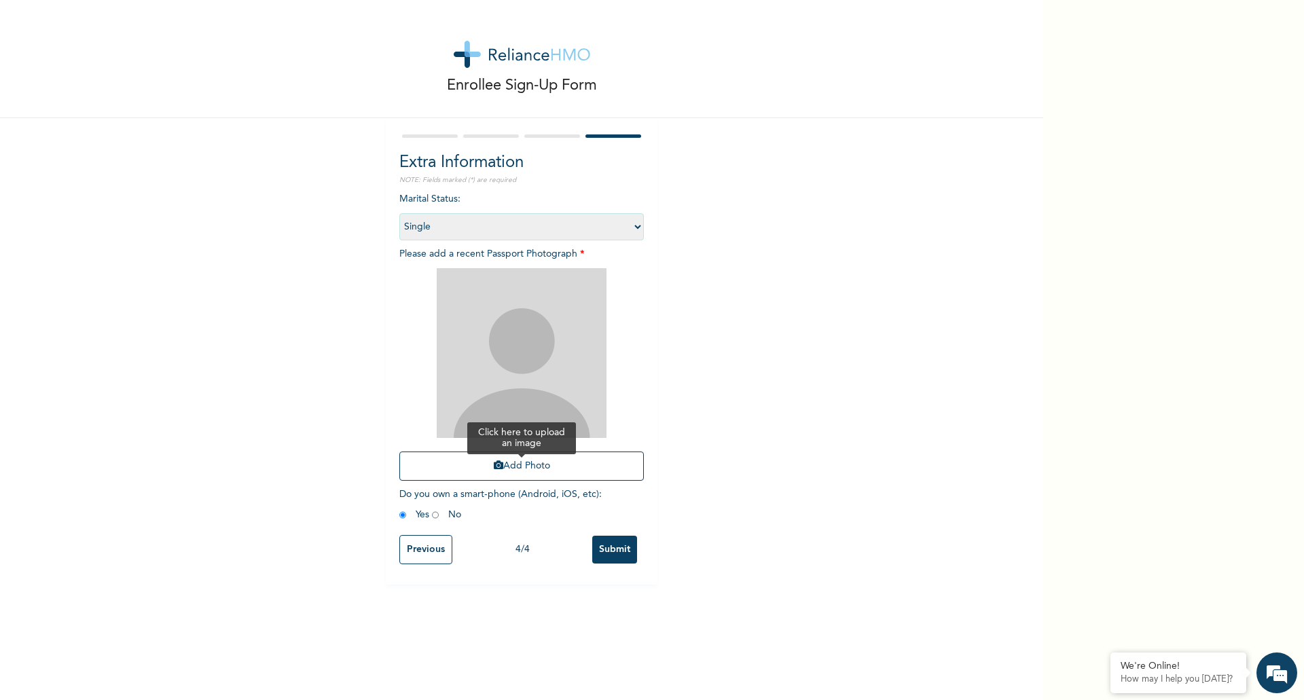
click at [513, 465] on button "Add Photo" at bounding box center [521, 466] width 244 height 29
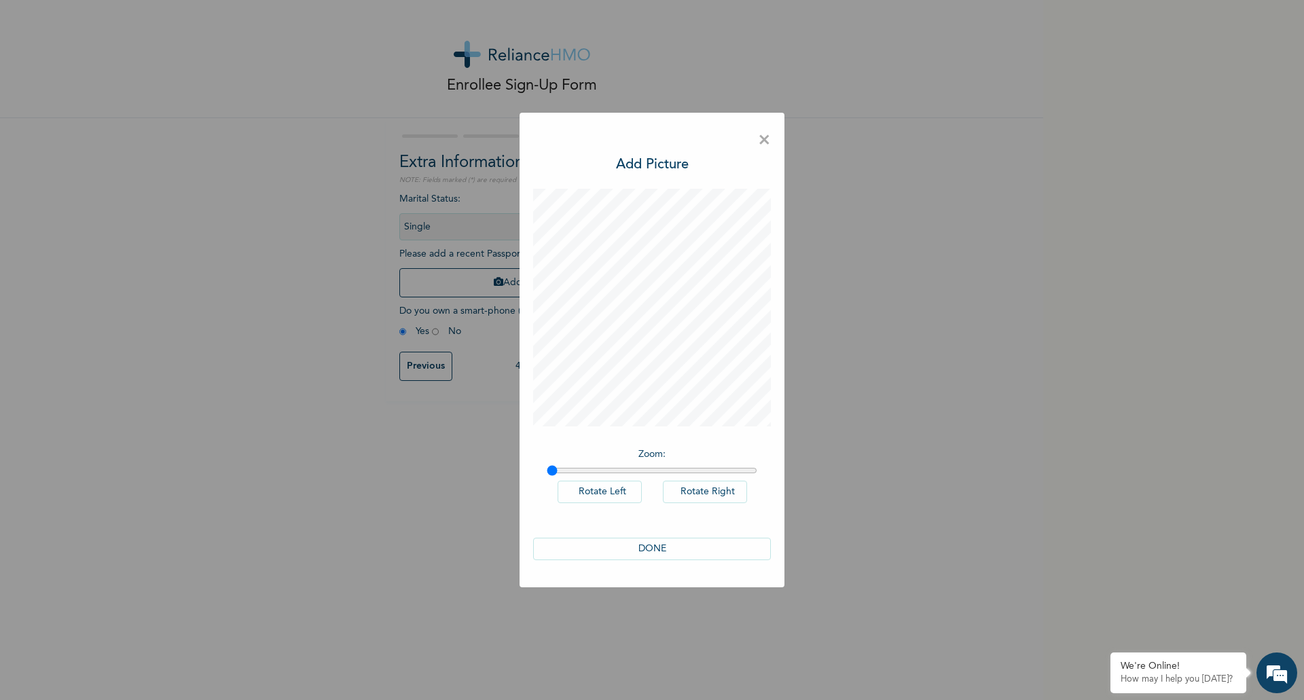
click at [647, 546] on button "DONE" at bounding box center [652, 549] width 238 height 22
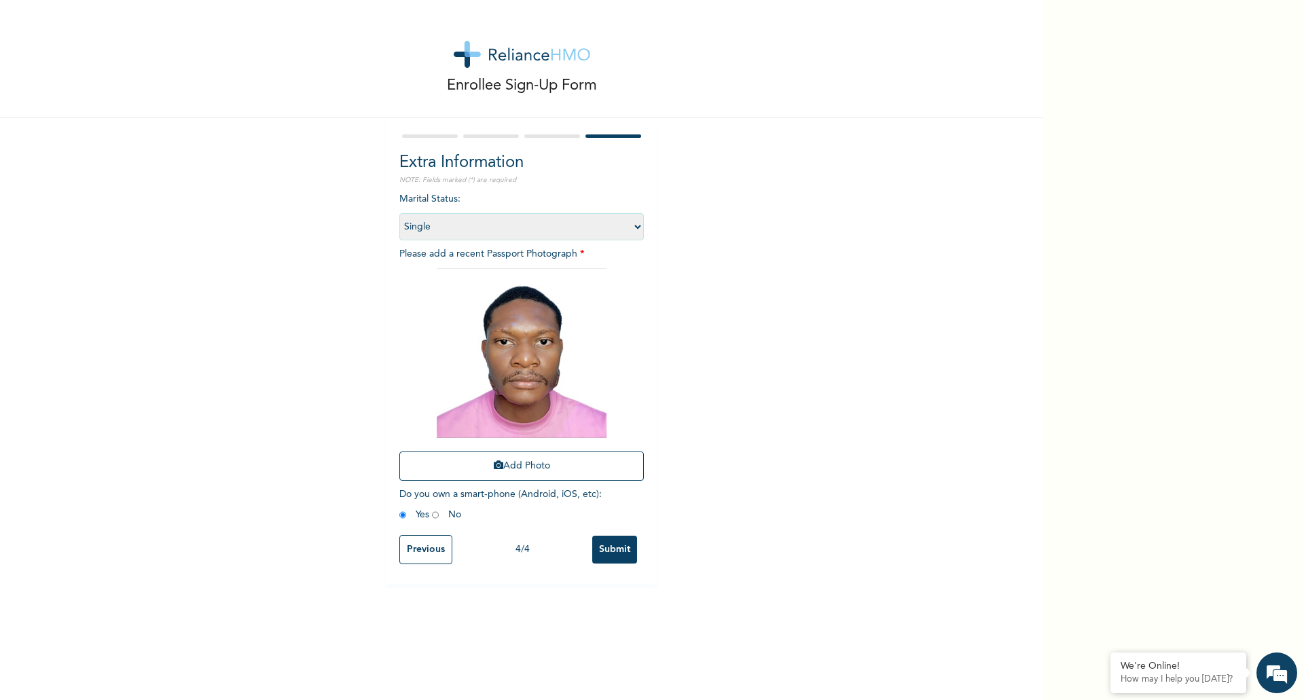
click at [616, 551] on input "Submit" at bounding box center [614, 550] width 45 height 28
